Goal: Task Accomplishment & Management: Manage account settings

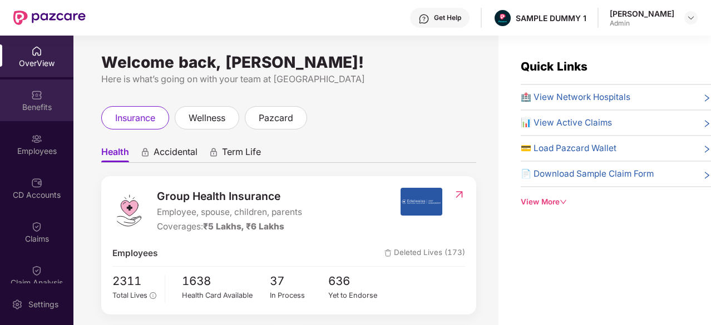
click at [61, 85] on div "Benefits" at bounding box center [36, 101] width 73 height 42
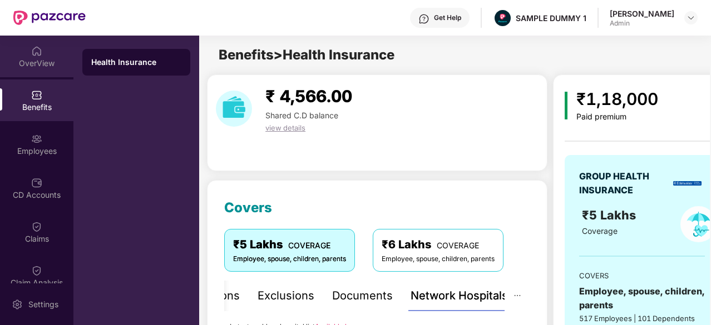
click at [51, 58] on div "OverView" at bounding box center [36, 63] width 73 height 11
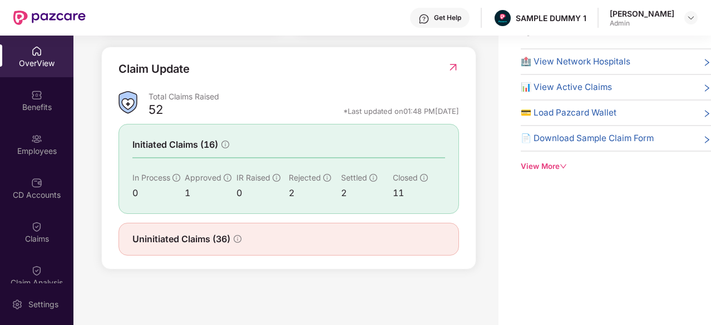
scroll to position [35, 0]
drag, startPoint x: 117, startPoint y: 67, endPoint x: 192, endPoint y: 70, distance: 75.1
click at [192, 70] on div "Claim Update Total Claims Raised 52 *Last updated on 01:48 PM[DATE] Initiated C…" at bounding box center [288, 159] width 375 height 224
click at [192, 70] on div "Claim Update" at bounding box center [288, 76] width 340 height 31
drag, startPoint x: 192, startPoint y: 70, endPoint x: 120, endPoint y: 71, distance: 72.3
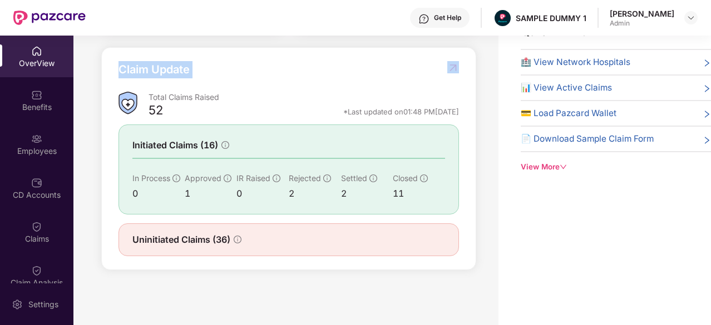
click at [120, 71] on div "Claim Update" at bounding box center [288, 76] width 340 height 31
click at [359, 87] on div "Claim Update" at bounding box center [288, 76] width 340 height 31
drag, startPoint x: 317, startPoint y: 112, endPoint x: 462, endPoint y: 115, distance: 145.2
click at [462, 115] on div "Claim Update Total Claims Raised 52 *Last updated on 01:48 PM[DATE] Initiated C…" at bounding box center [288, 159] width 375 height 224
click at [402, 113] on div "*Last updated on 01:48 PM[DATE]" at bounding box center [401, 112] width 116 height 10
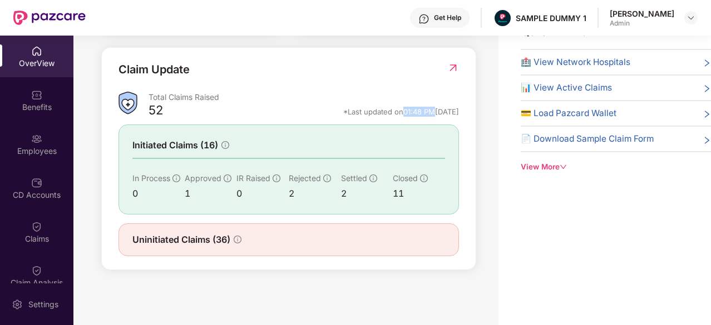
drag, startPoint x: 408, startPoint y: 114, endPoint x: 377, endPoint y: 114, distance: 31.1
click at [377, 114] on div "*Last updated on 01:48 PM[DATE]" at bounding box center [401, 112] width 116 height 10
click at [323, 68] on div "Claim Update" at bounding box center [288, 76] width 340 height 31
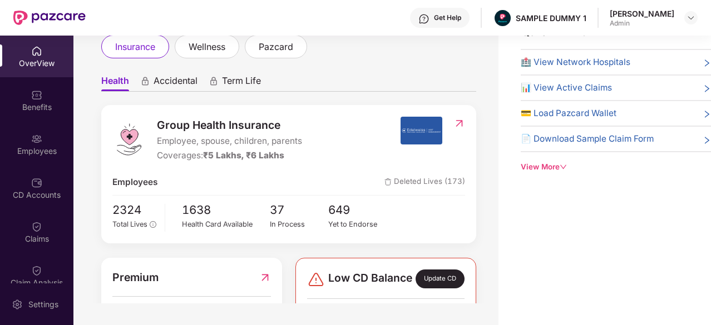
scroll to position [0, 0]
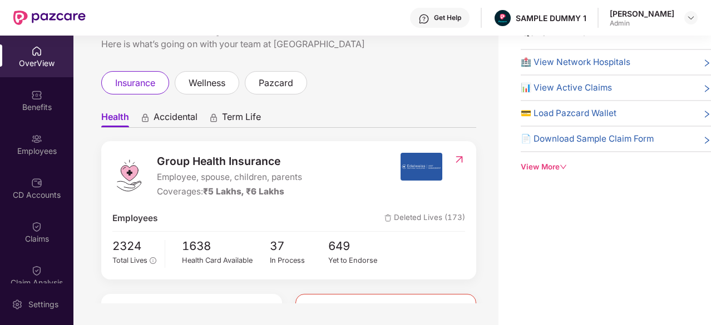
click at [533, 58] on span "🏥 View Network Hospitals" at bounding box center [576, 62] width 110 height 13
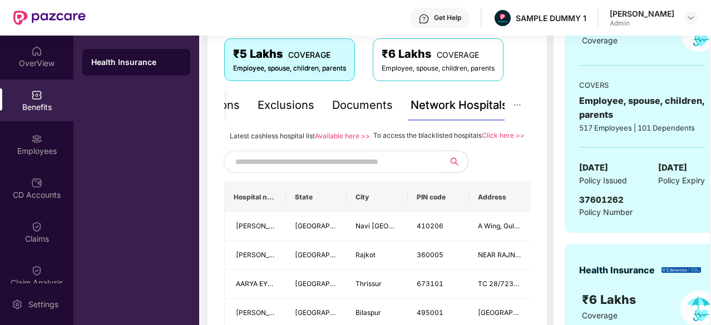
scroll to position [190, 0]
click at [258, 101] on div "Inclusions" at bounding box center [250, 105] width 53 height 17
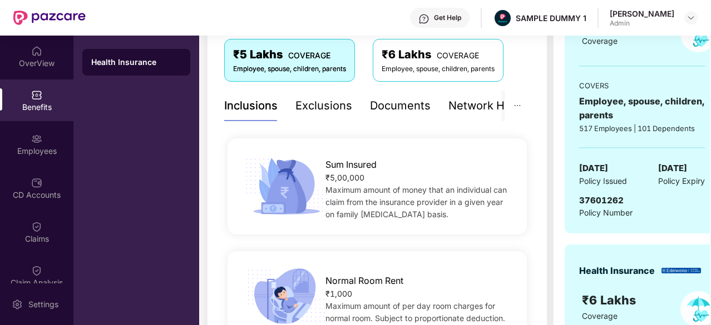
click at [299, 102] on div "Exclusions" at bounding box center [323, 105] width 57 height 17
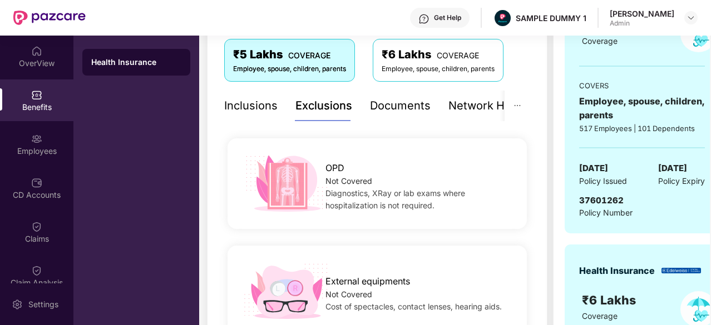
click at [275, 108] on div "Inclusions" at bounding box center [250, 105] width 53 height 17
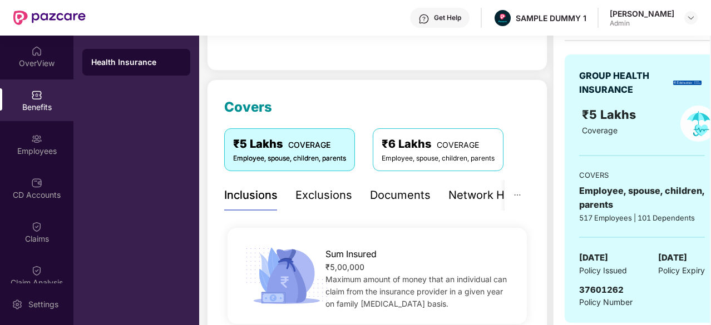
scroll to position [1, 0]
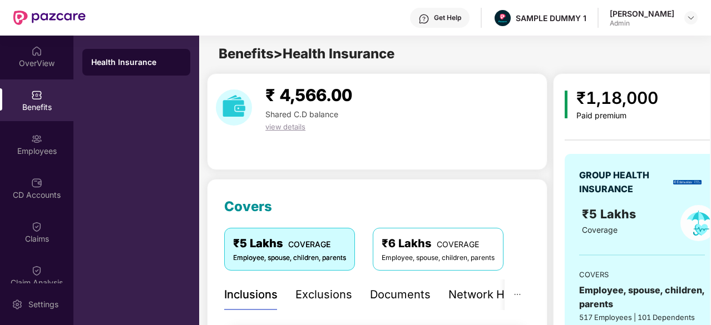
click at [332, 293] on div "Exclusions" at bounding box center [323, 294] width 57 height 17
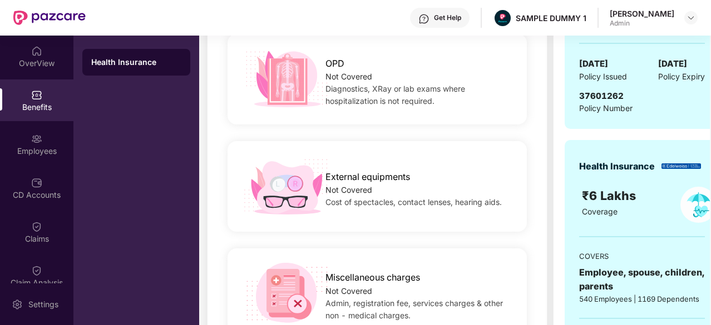
scroll to position [139, 0]
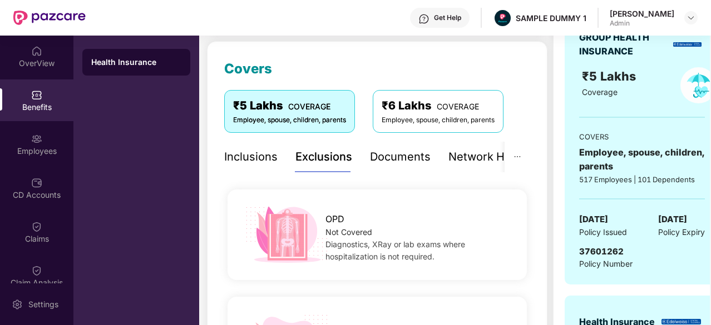
click at [235, 154] on div "Inclusions" at bounding box center [250, 157] width 53 height 17
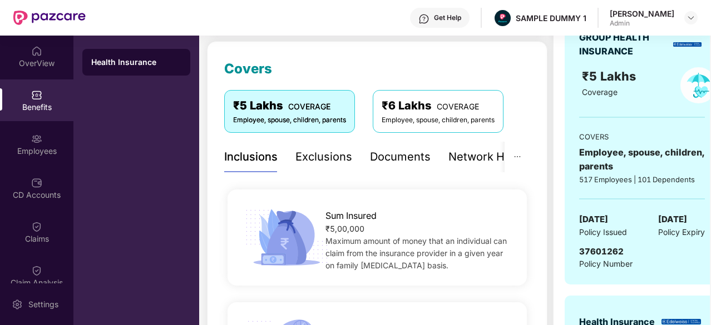
scroll to position [0, 0]
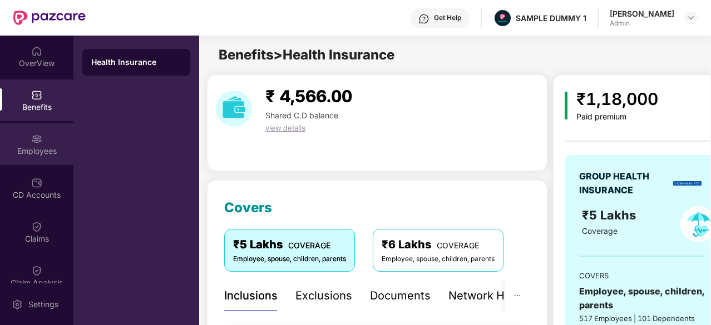
click at [37, 130] on div "Employees" at bounding box center [36, 144] width 73 height 42
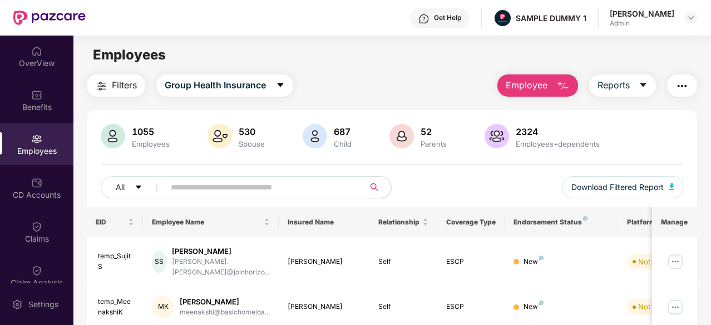
click at [523, 87] on span "Employee" at bounding box center [527, 85] width 42 height 14
click at [469, 82] on div "Filters Group Health Insurance Employee Reports" at bounding box center [392, 86] width 610 height 22
click at [556, 85] on button "Employee" at bounding box center [537, 86] width 81 height 22
click at [476, 90] on div "Filters Group Health Insurance Employee Reports" at bounding box center [392, 86] width 610 height 22
click at [535, 87] on span "Employee" at bounding box center [527, 85] width 42 height 14
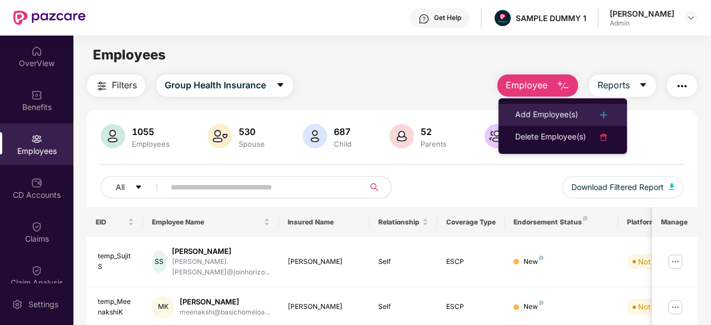
click at [543, 113] on div "Add Employee(s)" at bounding box center [546, 114] width 63 height 13
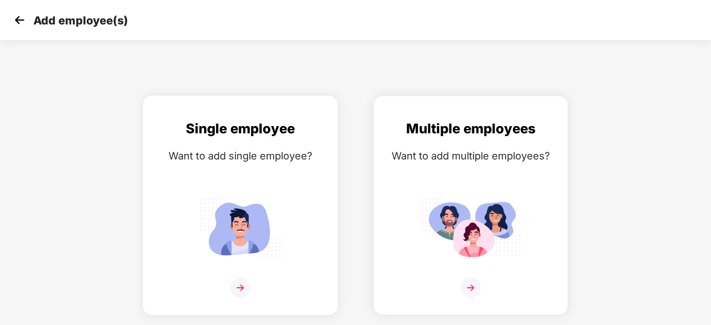
click at [250, 194] on img at bounding box center [240, 229] width 100 height 70
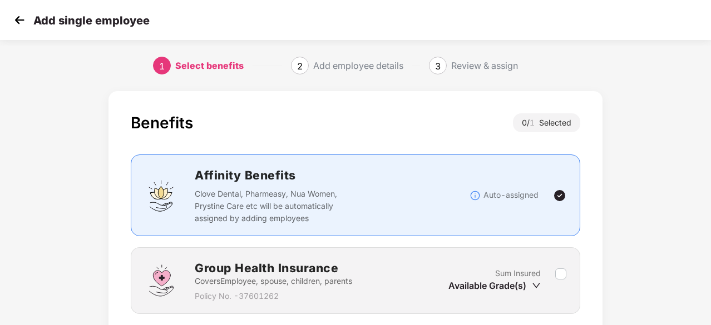
click at [20, 19] on img at bounding box center [19, 20] width 17 height 17
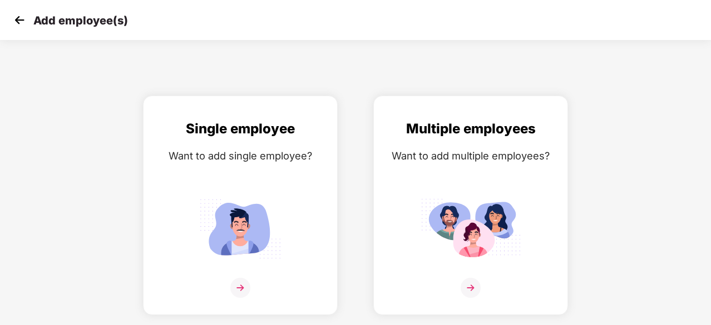
click at [20, 19] on img at bounding box center [19, 20] width 17 height 17
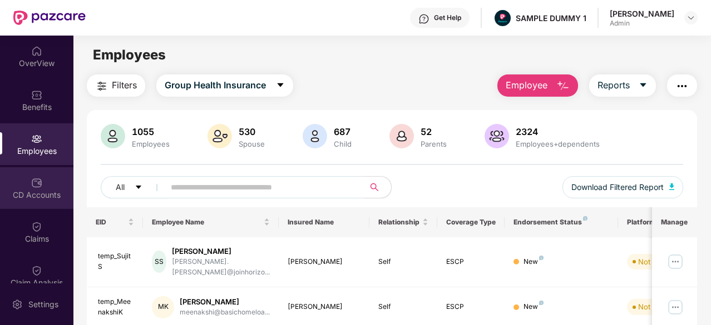
click at [16, 180] on div "CD Accounts" at bounding box center [36, 188] width 73 height 42
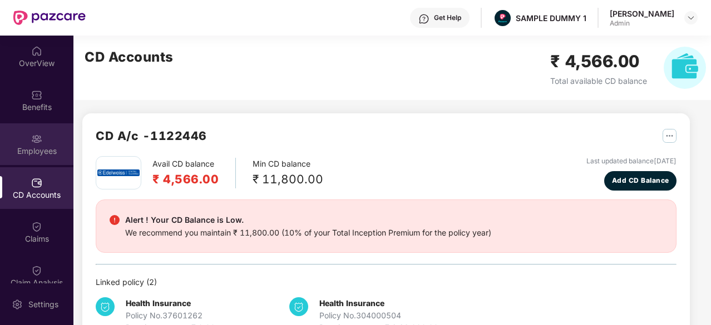
click at [34, 150] on div "Employees" at bounding box center [36, 151] width 73 height 11
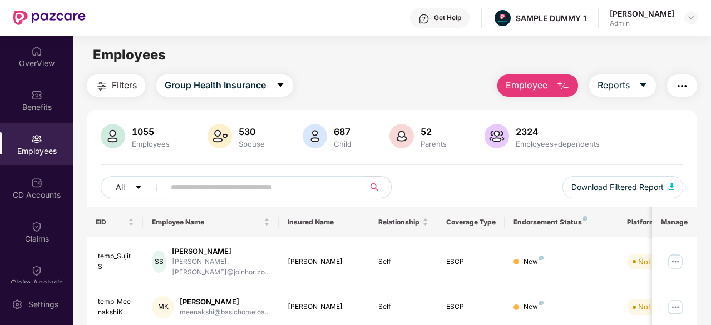
click at [481, 176] on div "All Download Filtered Report" at bounding box center [392, 191] width 582 height 31
click at [21, 183] on div "CD Accounts" at bounding box center [36, 188] width 73 height 42
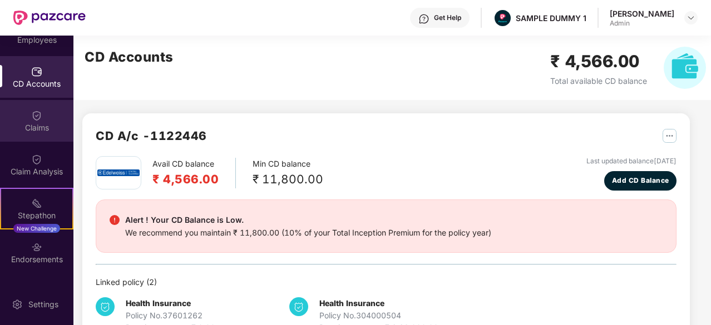
scroll to position [191, 0]
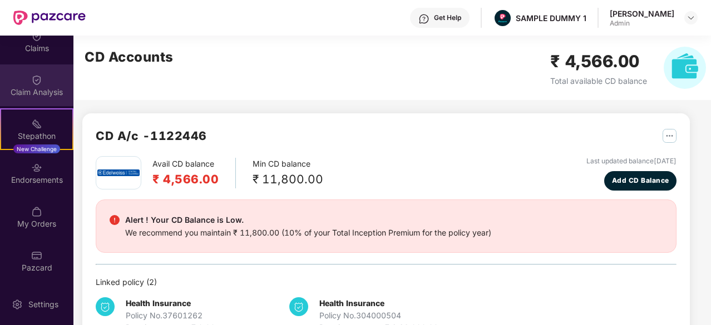
click at [29, 72] on div "Claim Analysis" at bounding box center [36, 86] width 73 height 42
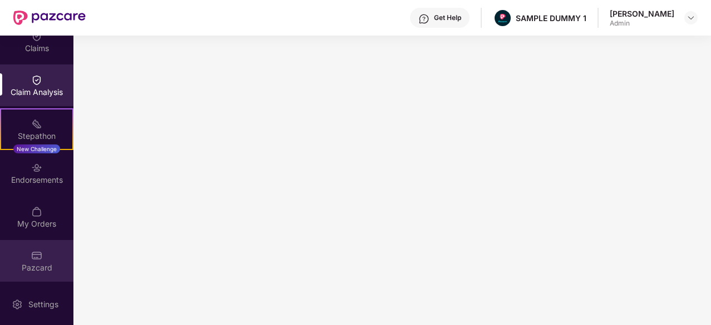
click at [58, 266] on div "Pazcard" at bounding box center [36, 268] width 73 height 11
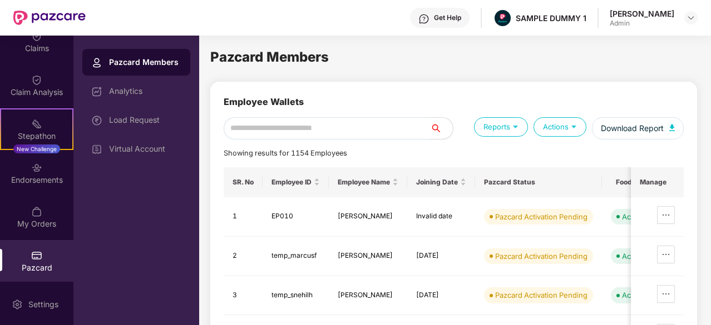
scroll to position [0, 0]
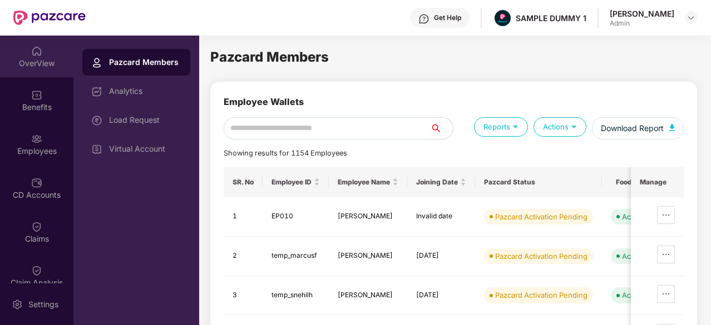
click at [20, 70] on div "OverView" at bounding box center [36, 57] width 73 height 42
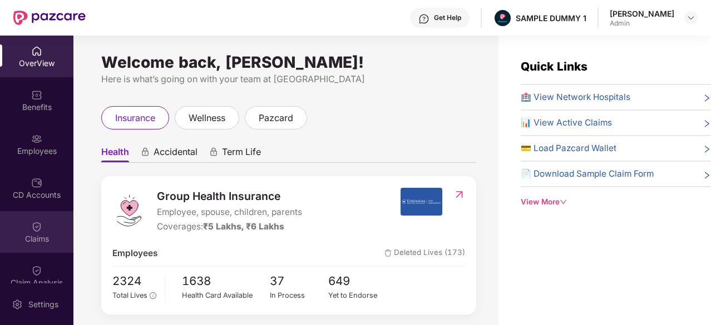
scroll to position [191, 0]
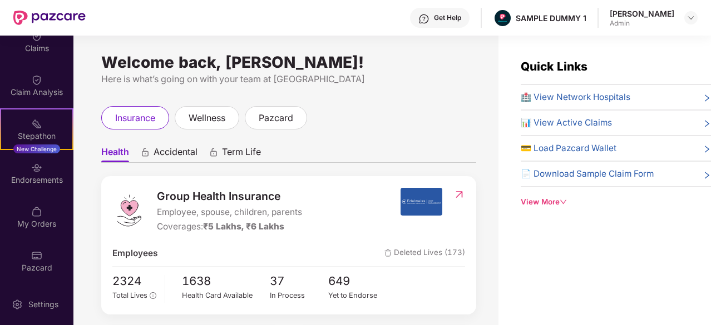
click at [422, 23] on img at bounding box center [423, 18] width 11 height 11
click at [584, 255] on div "Quick Links 🏥 View Network Hospitals 📊 View Active Claims 💳 Load Pazcard Wallet…" at bounding box center [604, 198] width 212 height 325
